Goal: Browse casually: Explore the website without a specific task or goal

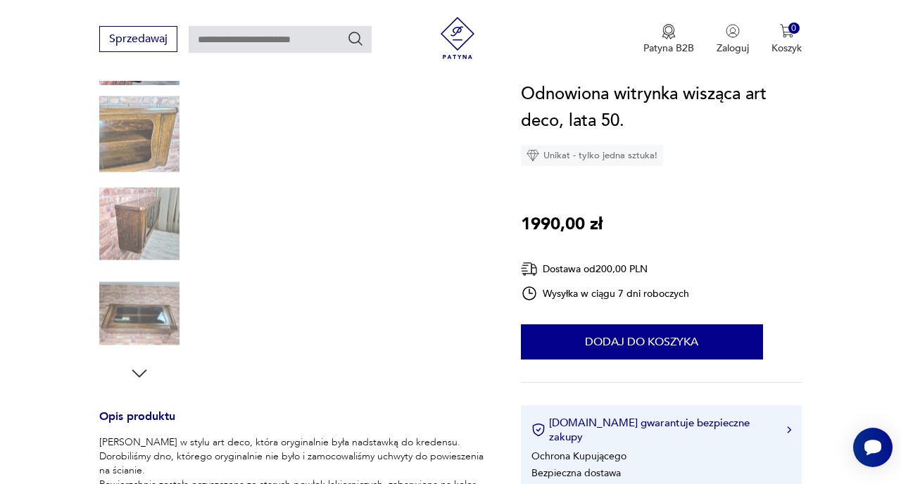
scroll to position [282, 0]
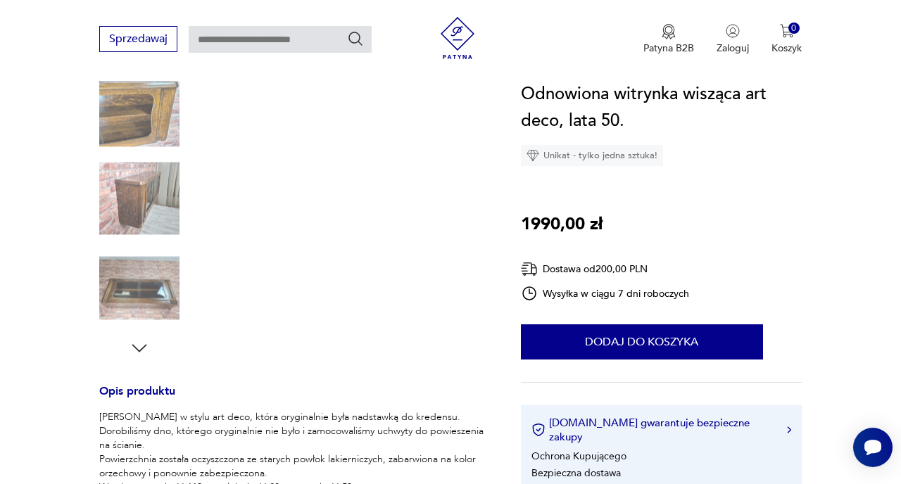
click at [148, 275] on img at bounding box center [139, 289] width 80 height 80
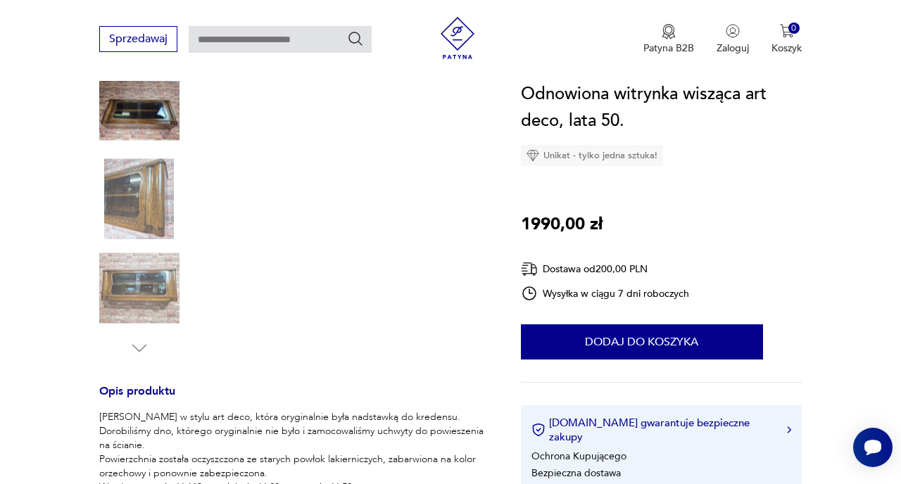
click at [144, 278] on img at bounding box center [139, 289] width 80 height 80
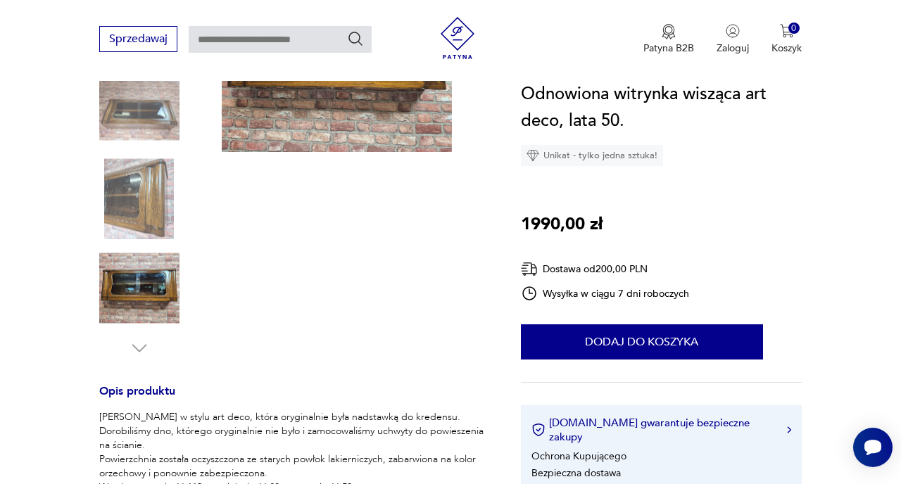
click at [134, 297] on img at bounding box center [139, 289] width 80 height 80
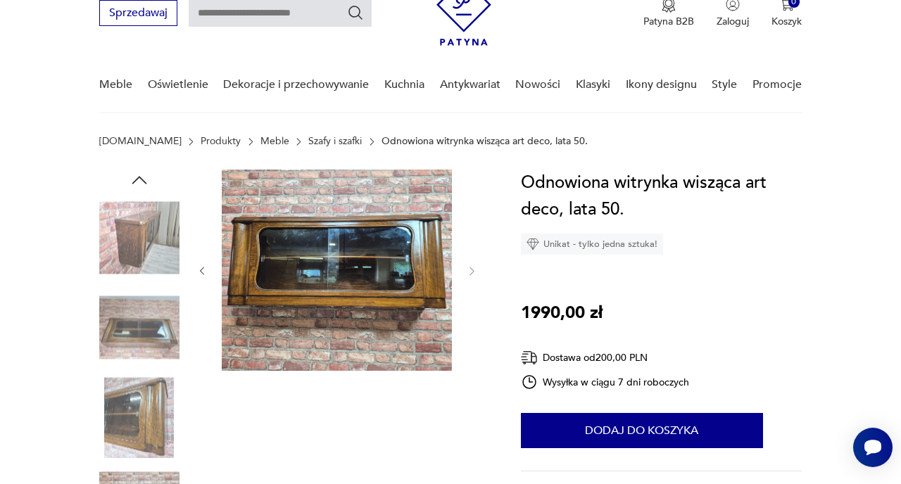
scroll to position [56, 0]
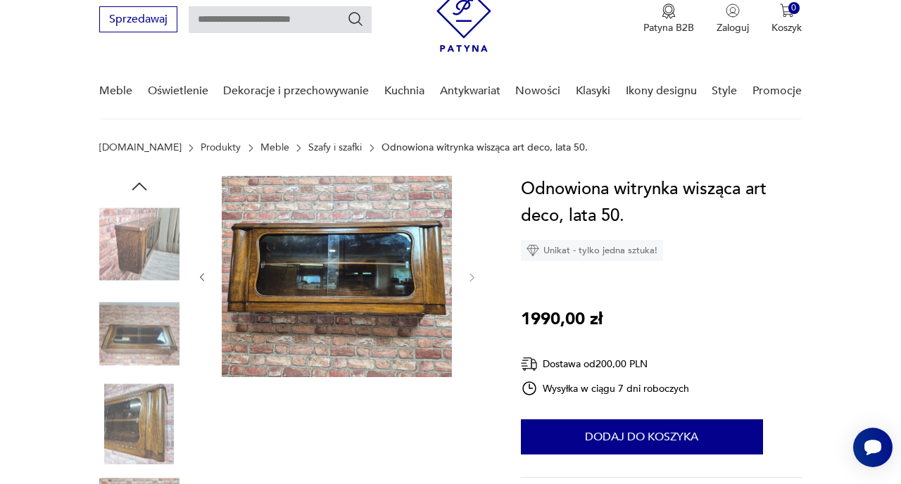
click at [339, 267] on img at bounding box center [337, 276] width 230 height 201
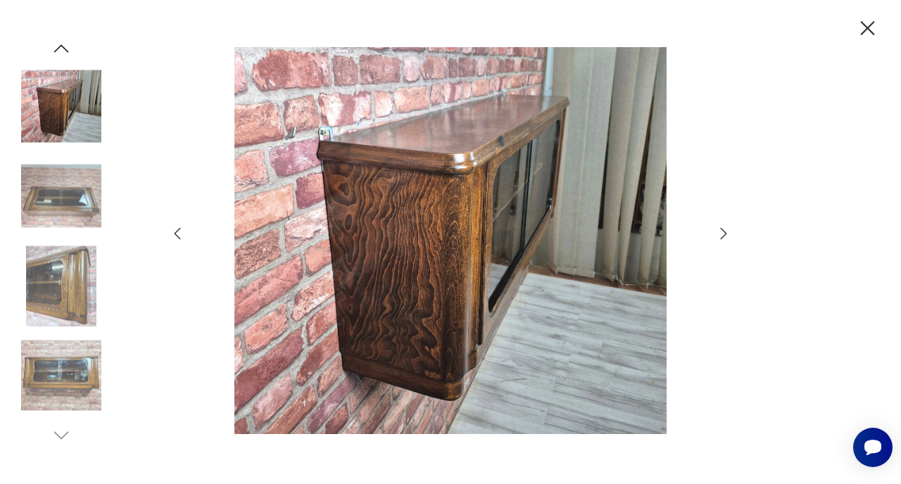
click at [339, 267] on div at bounding box center [450, 242] width 501 height 390
click at [60, 288] on img at bounding box center [61, 286] width 80 height 80
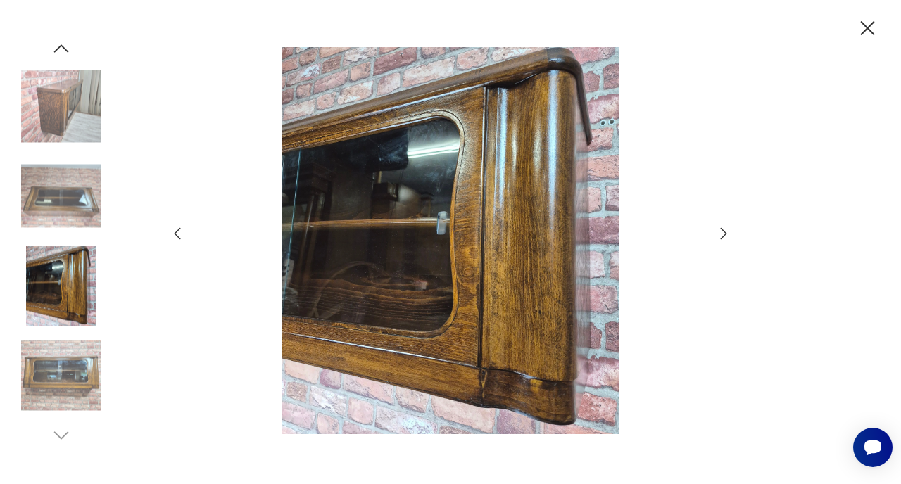
click at [86, 201] on img at bounding box center [61, 196] width 80 height 80
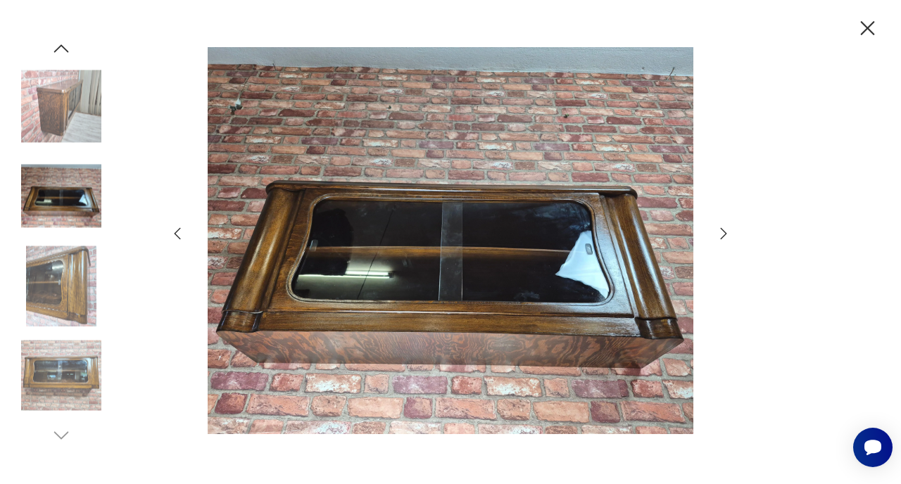
click at [180, 235] on icon "button" at bounding box center [177, 233] width 17 height 17
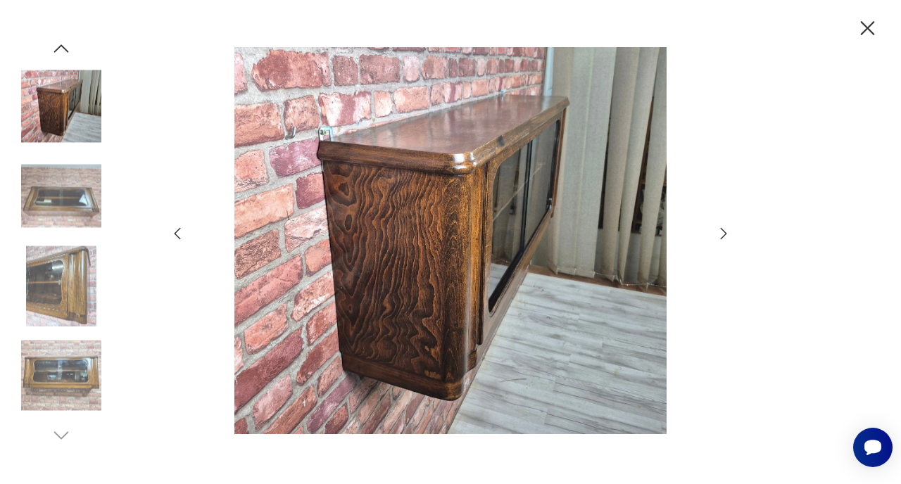
click at [51, 301] on img at bounding box center [61, 286] width 80 height 80
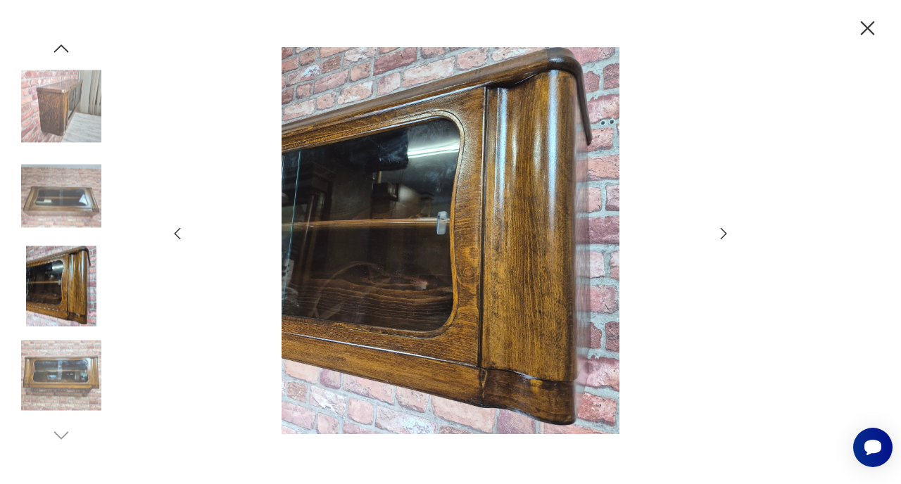
click at [34, 381] on img at bounding box center [61, 376] width 80 height 80
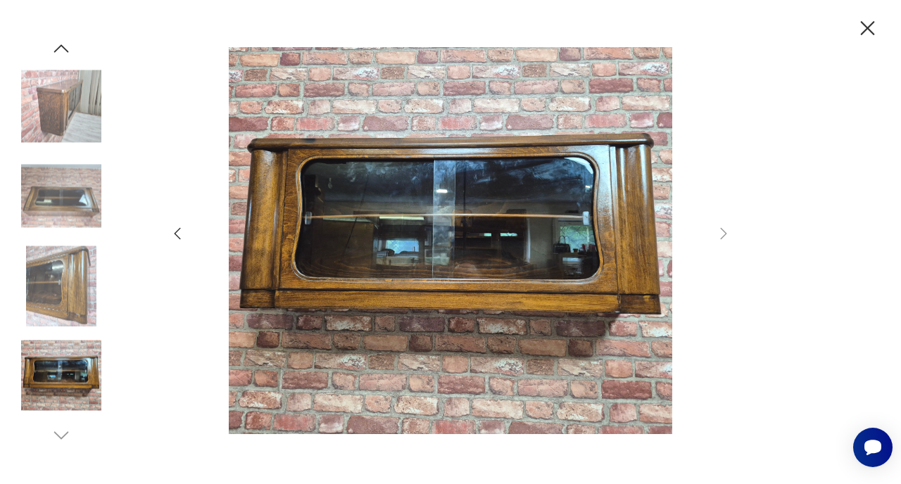
click at [56, 373] on img at bounding box center [61, 376] width 80 height 80
click at [58, 275] on img at bounding box center [61, 286] width 80 height 80
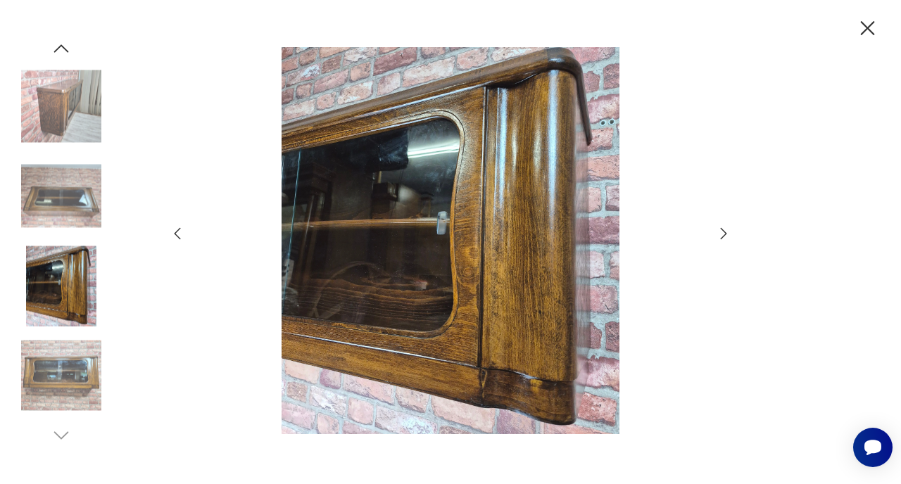
click at [84, 197] on img at bounding box center [61, 196] width 80 height 80
